Goal: Information Seeking & Learning: Learn about a topic

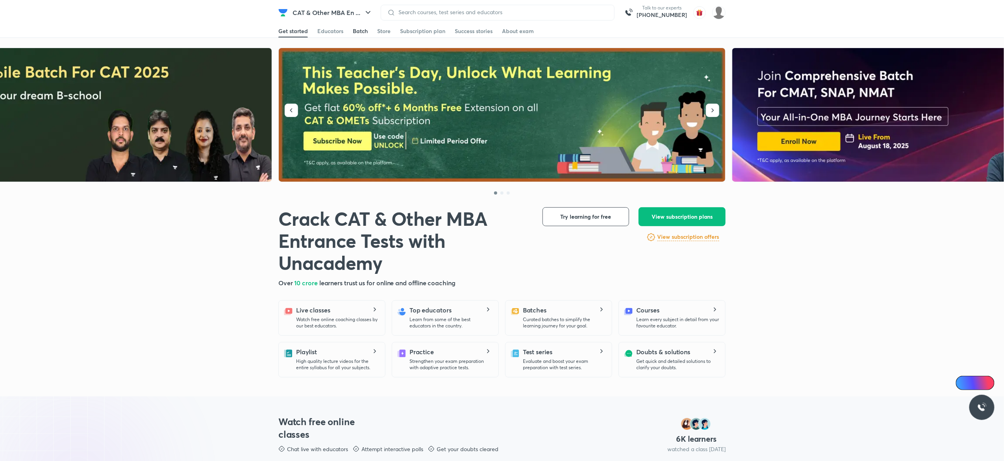
click at [353, 28] on div "Batch" at bounding box center [360, 31] width 15 height 8
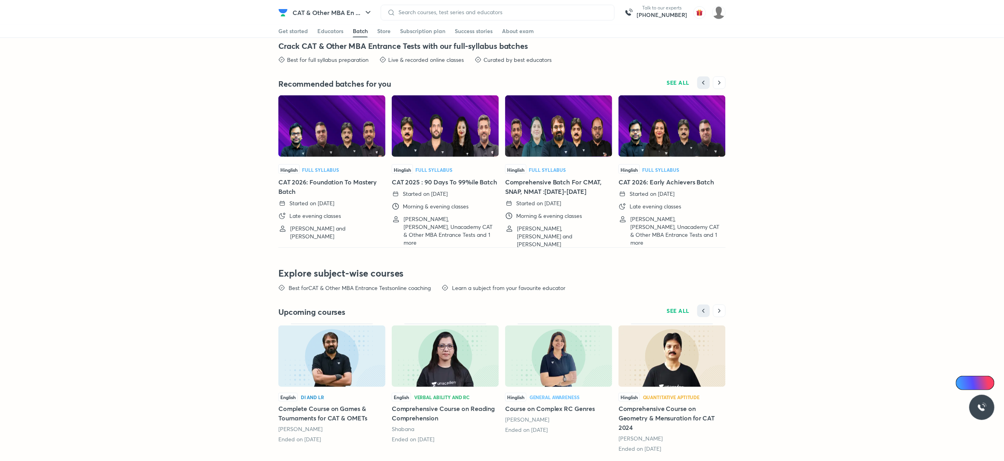
scroll to position [1675, 0]
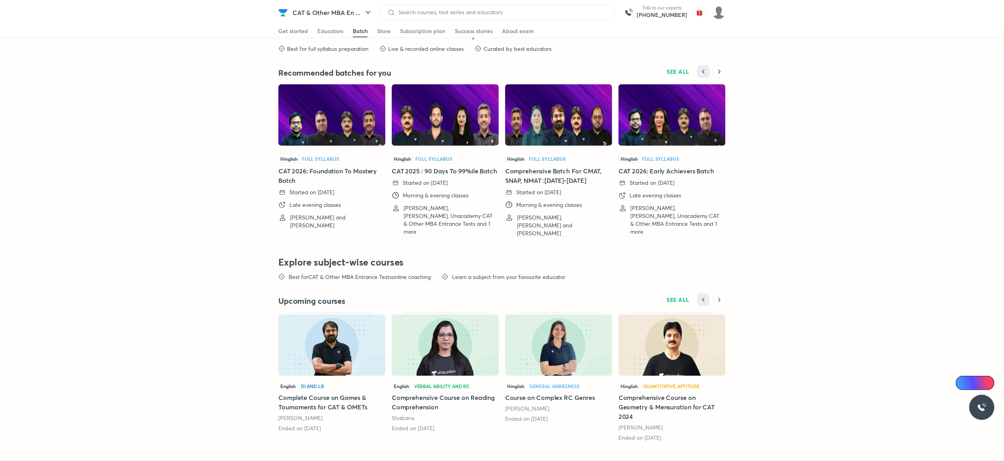
click at [558, 144] on img at bounding box center [558, 114] width 107 height 61
